Goal: Information Seeking & Learning: Learn about a topic

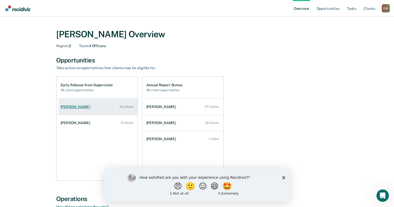
click at [77, 107] on div "[PERSON_NAME]" at bounding box center [77, 107] width 32 height 4
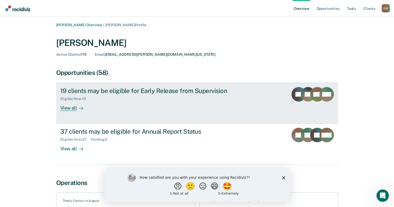
click at [70, 108] on div "View all" at bounding box center [74, 106] width 29 height 10
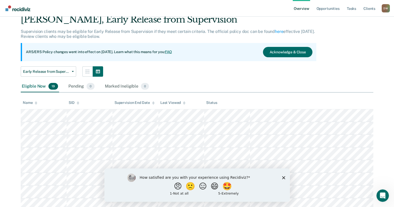
scroll to position [52, 0]
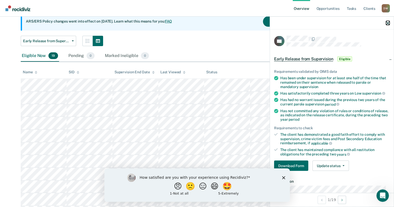
click at [387, 23] on icon "button" at bounding box center [388, 23] width 4 height 4
